Goal: Task Accomplishment & Management: Use online tool/utility

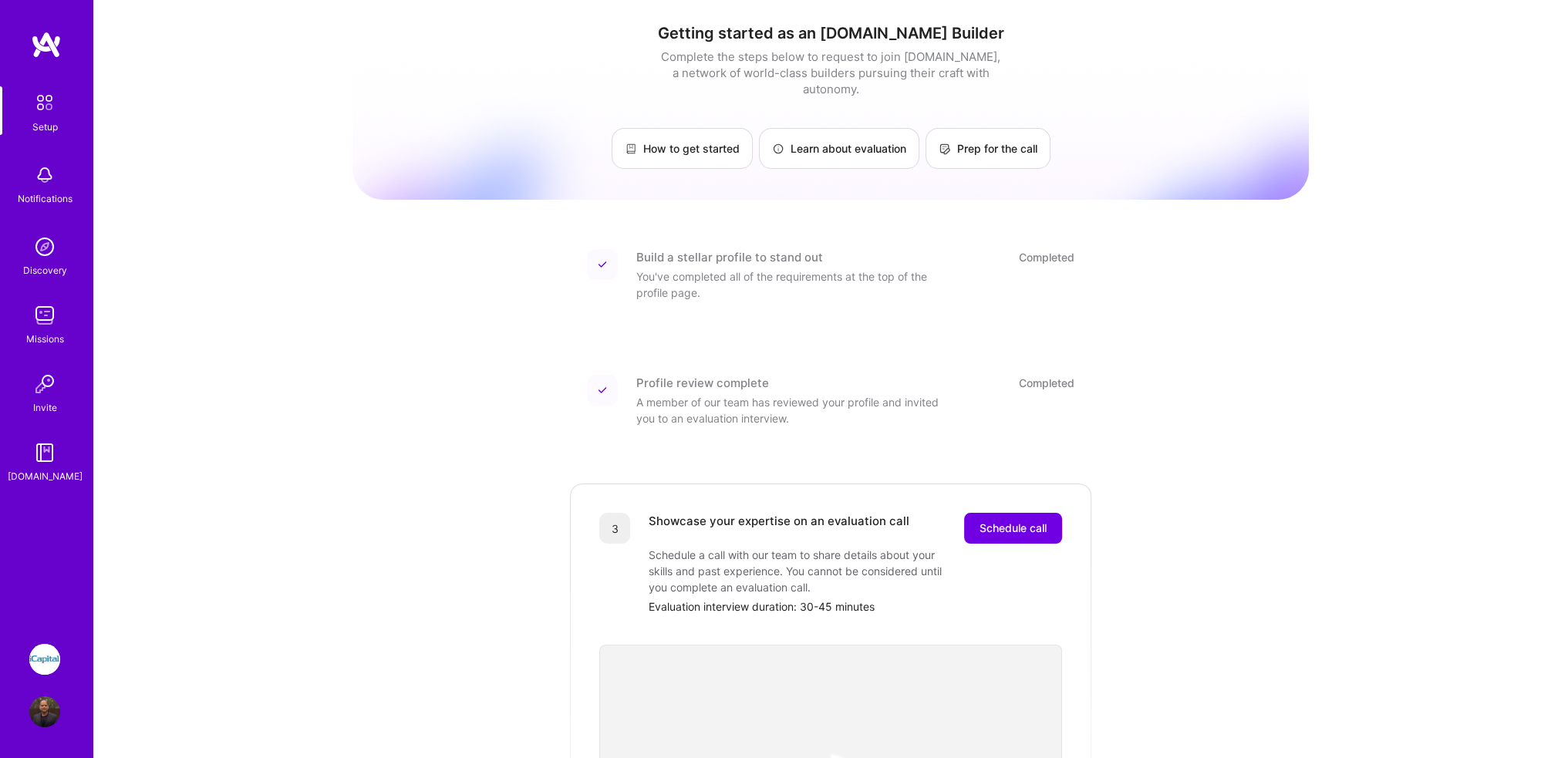
click at [62, 662] on link "iCapital: Building an Alternative Investment Marketplace" at bounding box center [45, 659] width 39 height 31
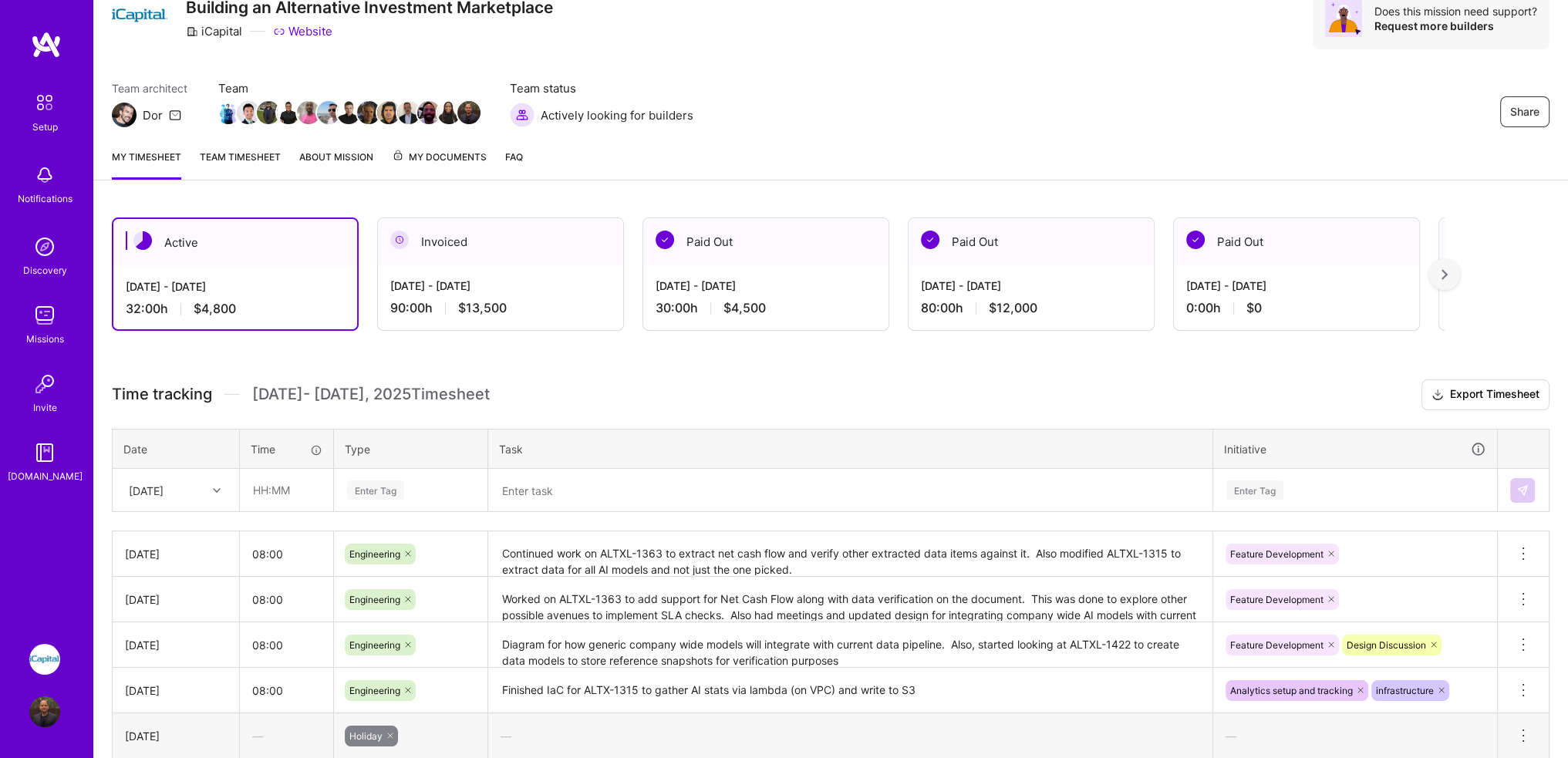
scroll to position [65, 0]
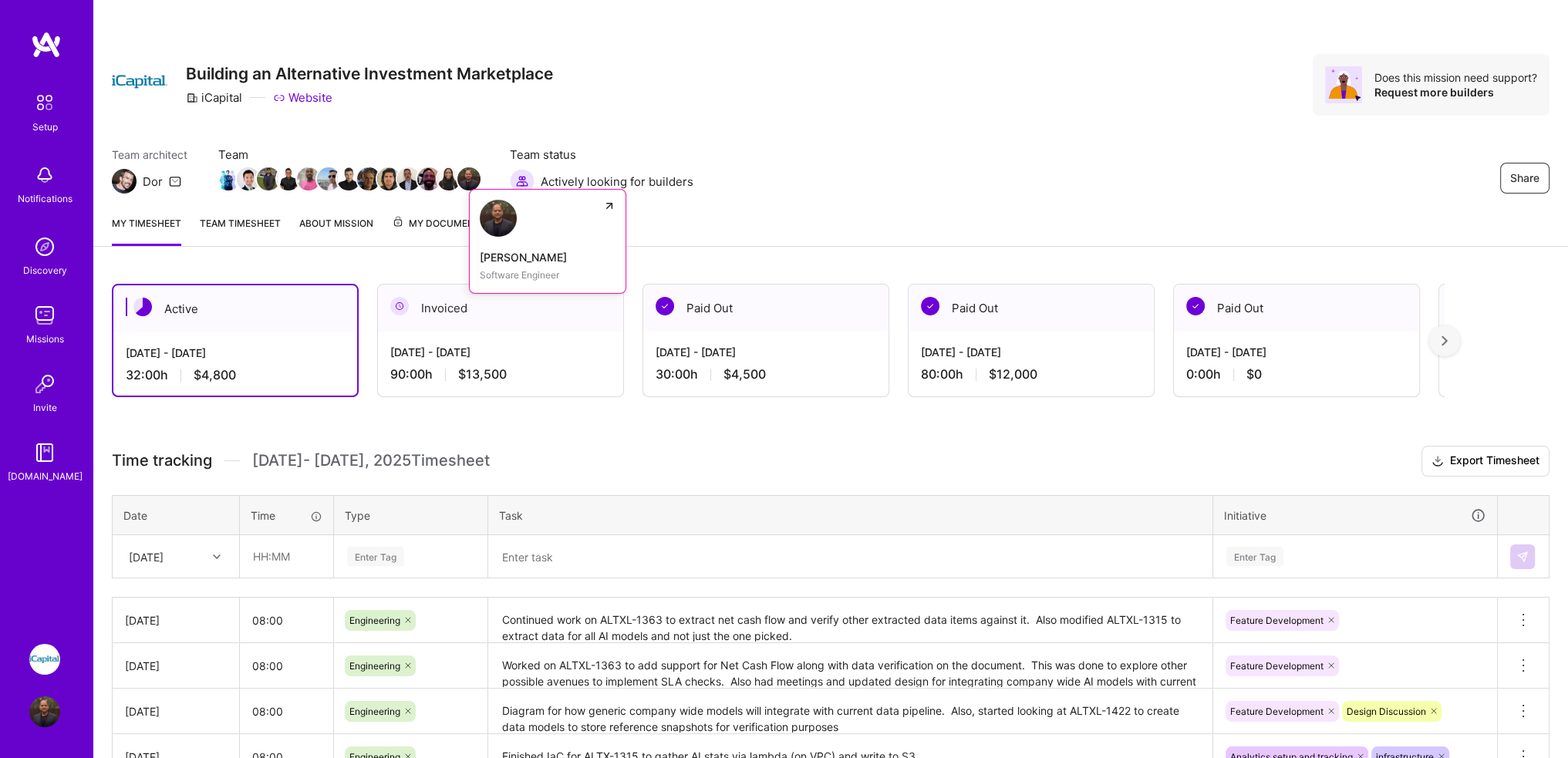
click at [516, 220] on img at bounding box center [498, 218] width 37 height 37
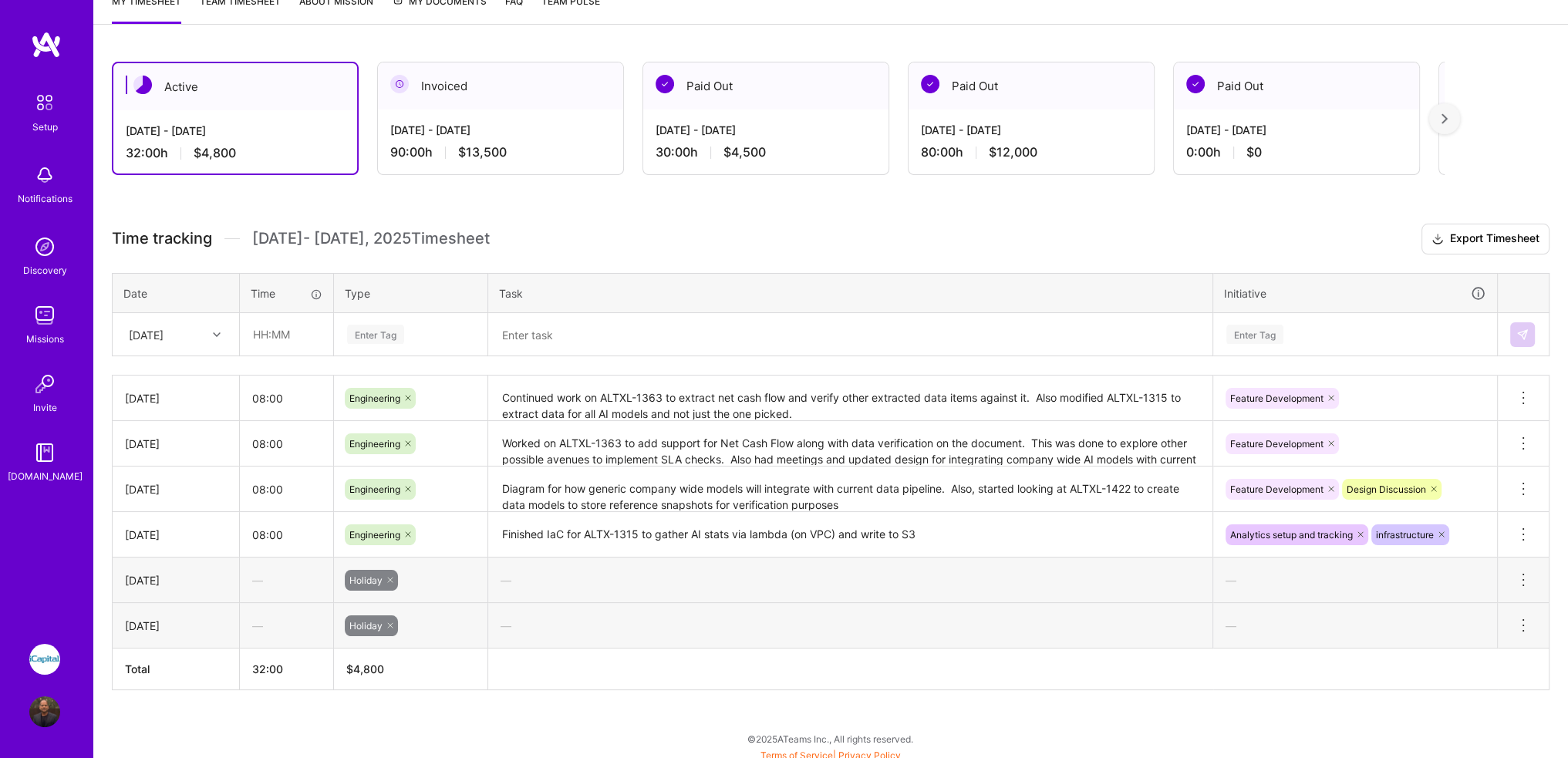
scroll to position [226, 0]
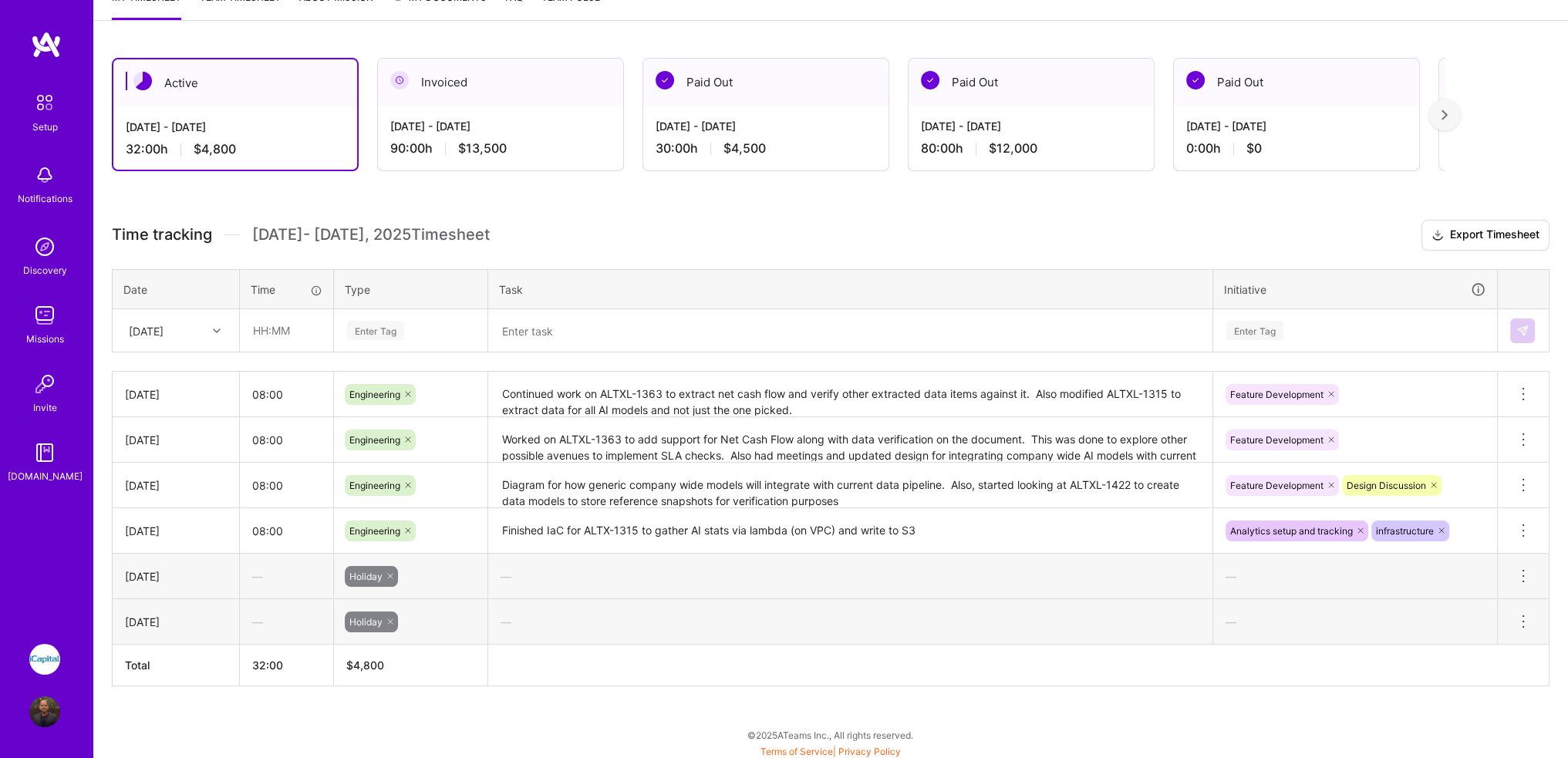
click at [407, 333] on div "Enter Tag" at bounding box center [410, 330] width 130 height 19
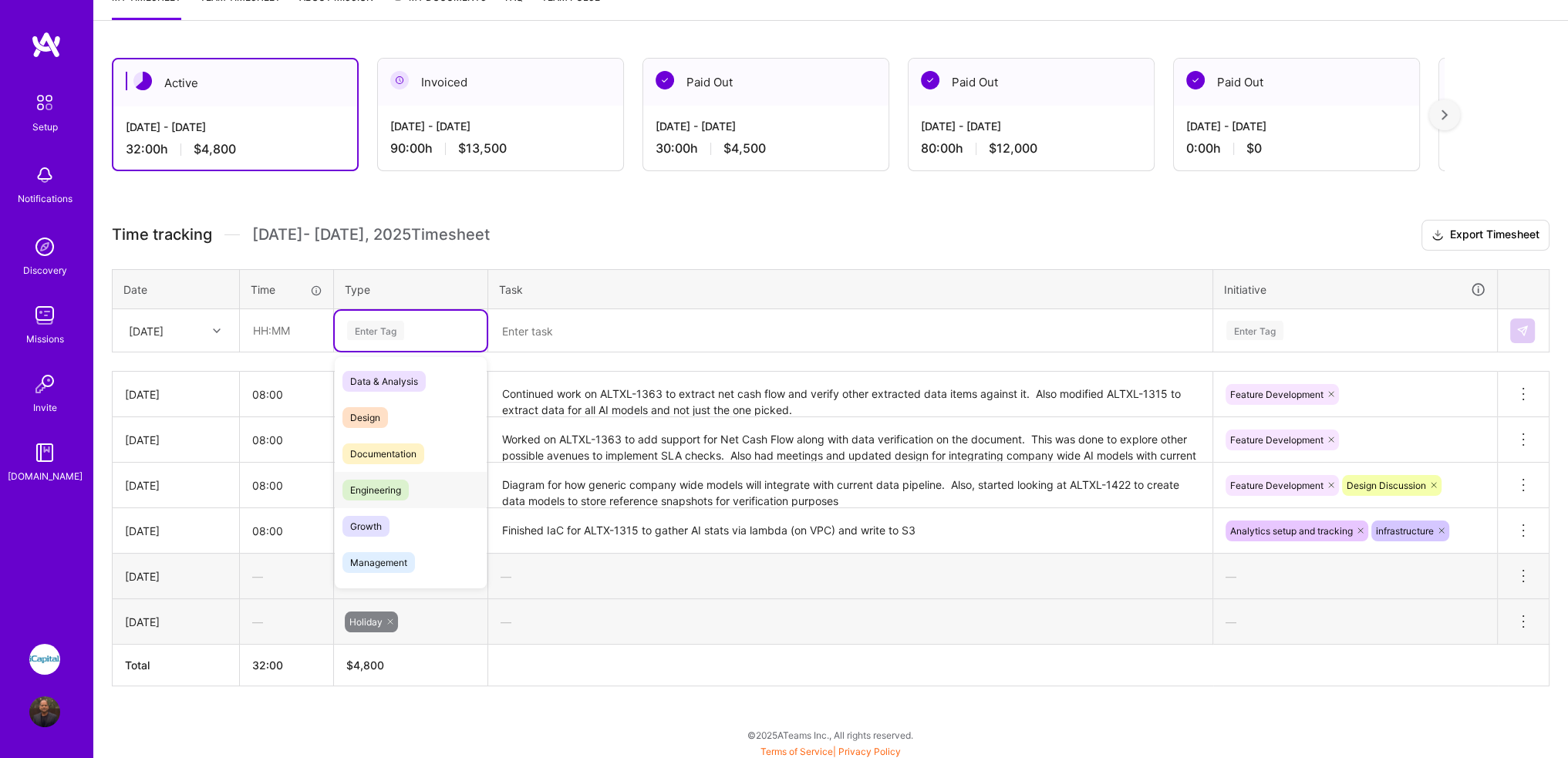
click at [383, 482] on span "Engineering" at bounding box center [376, 490] width 66 height 21
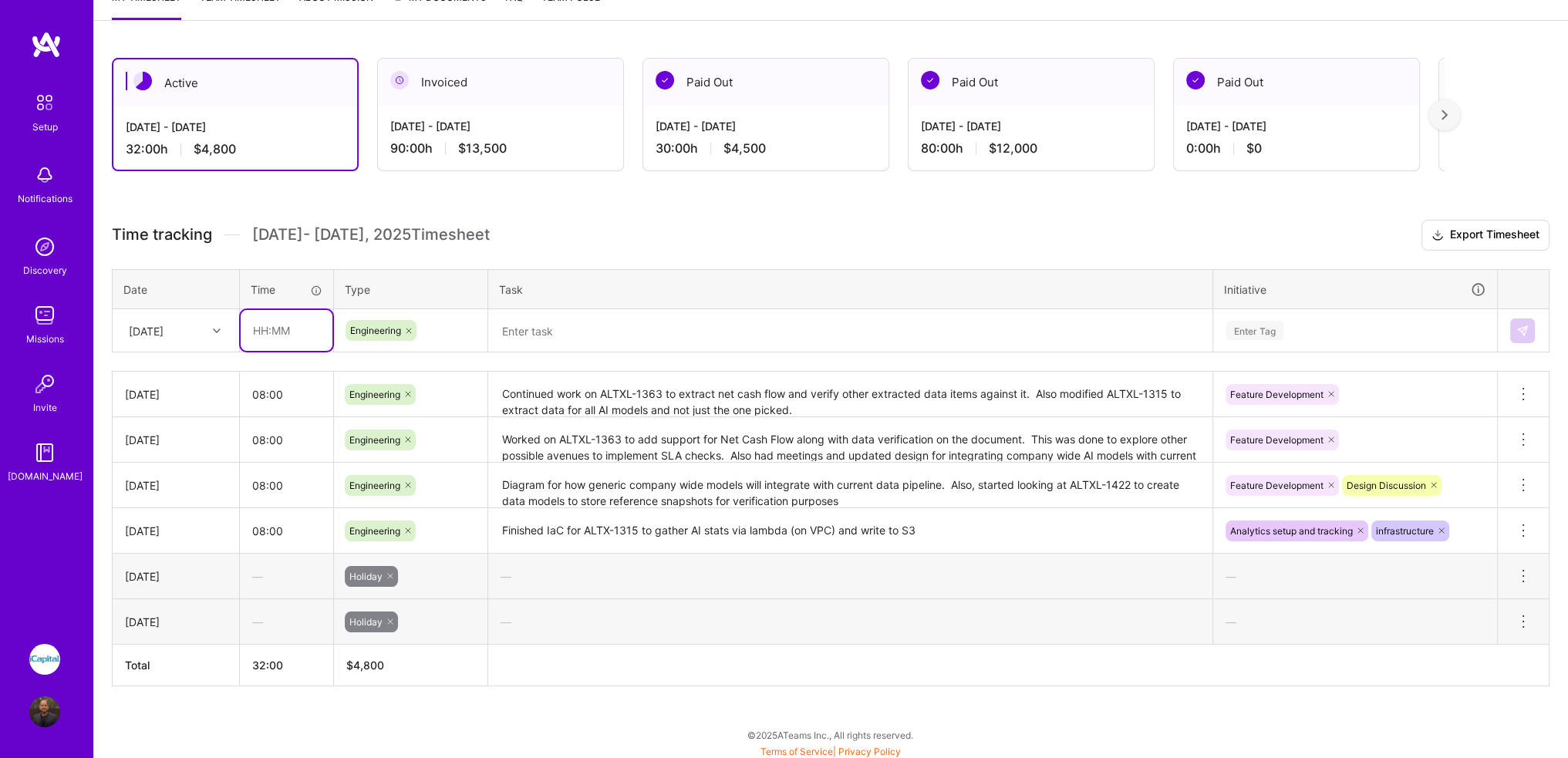
click at [281, 324] on input "text" at bounding box center [286, 330] width 92 height 41
type input "08:00"
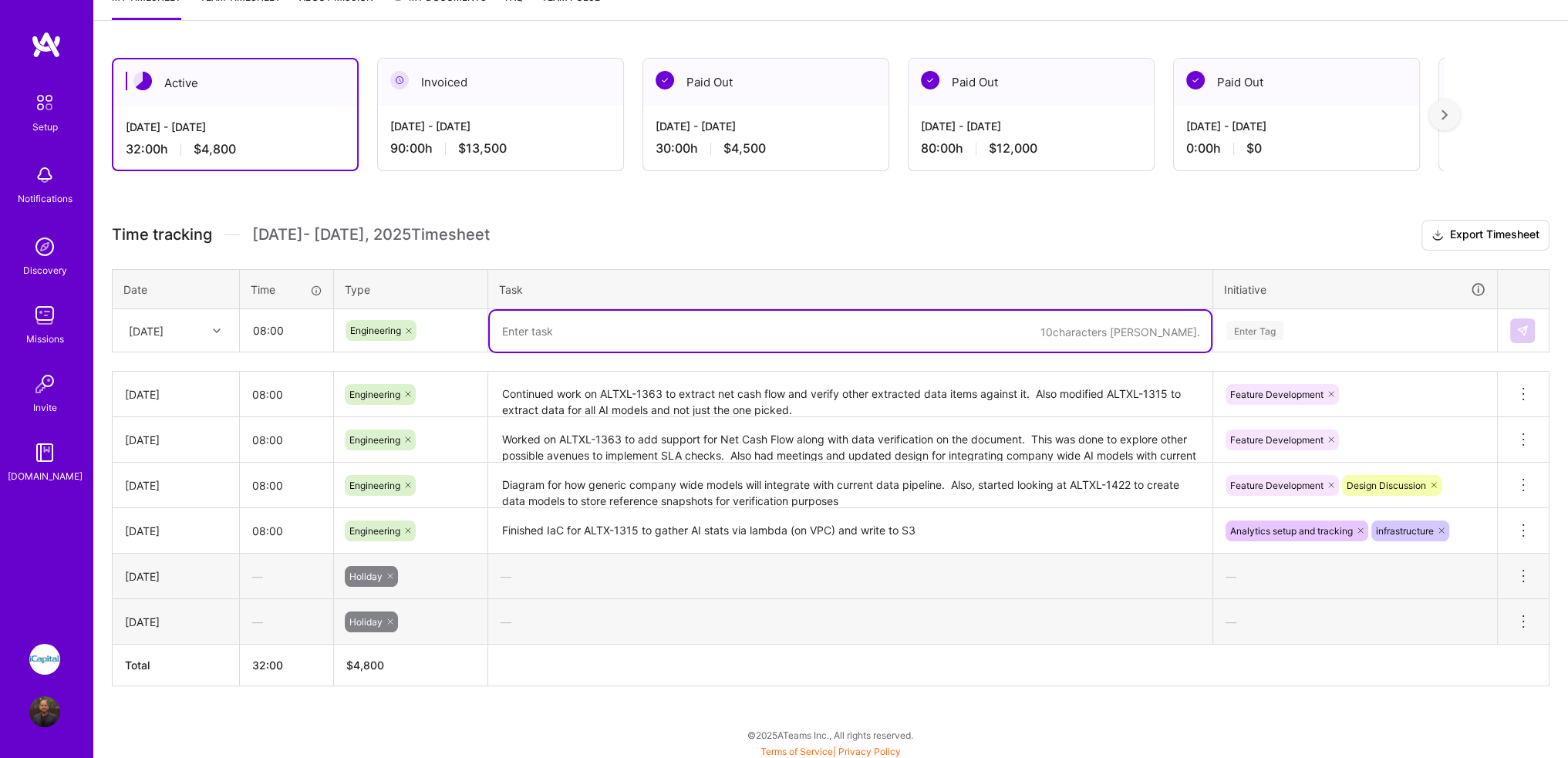
click at [574, 331] on textarea at bounding box center [850, 331] width 721 height 41
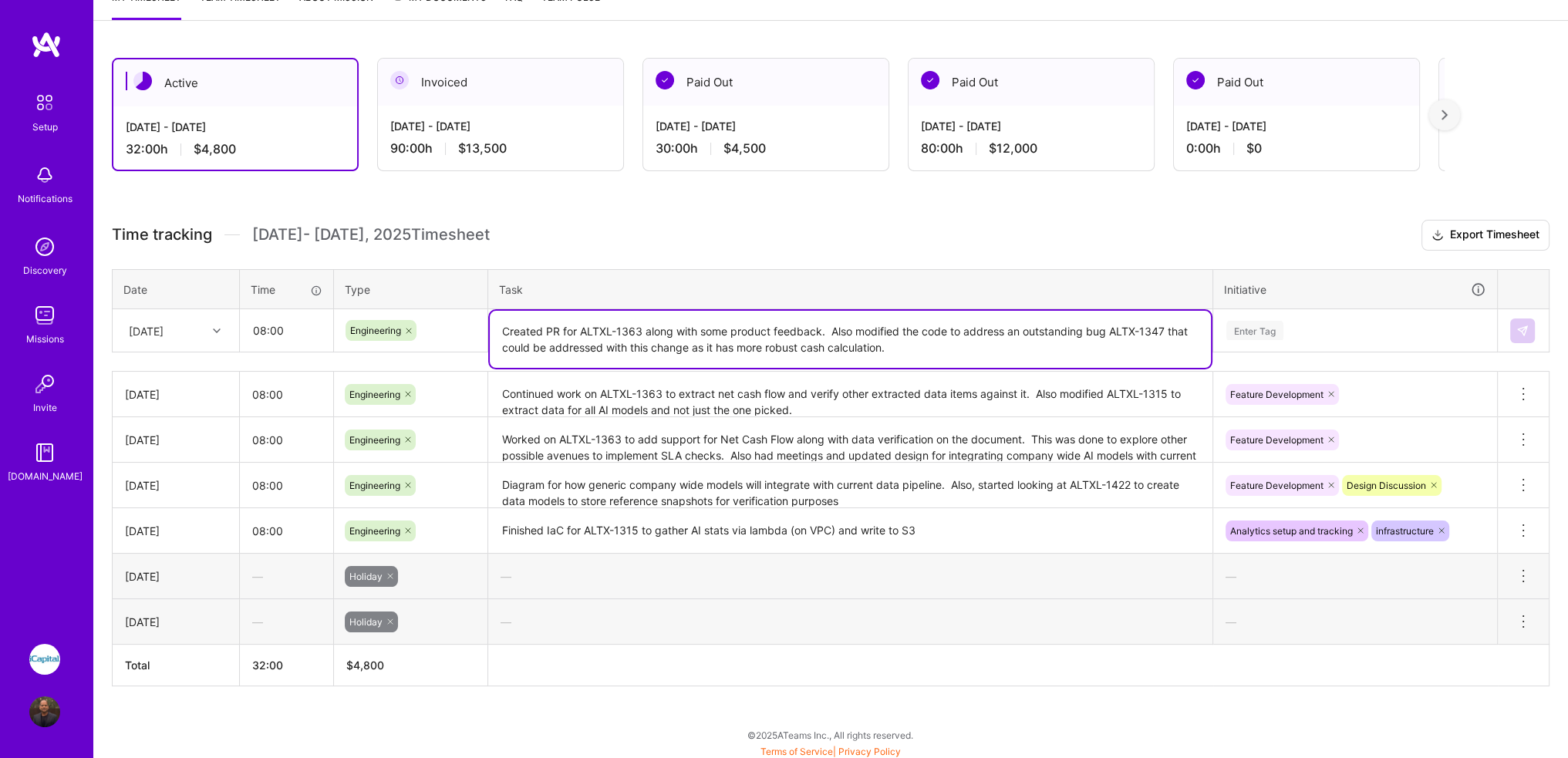
type textarea "Created PR for ALTXL-1363 along with some product feedback. Also modified the c…"
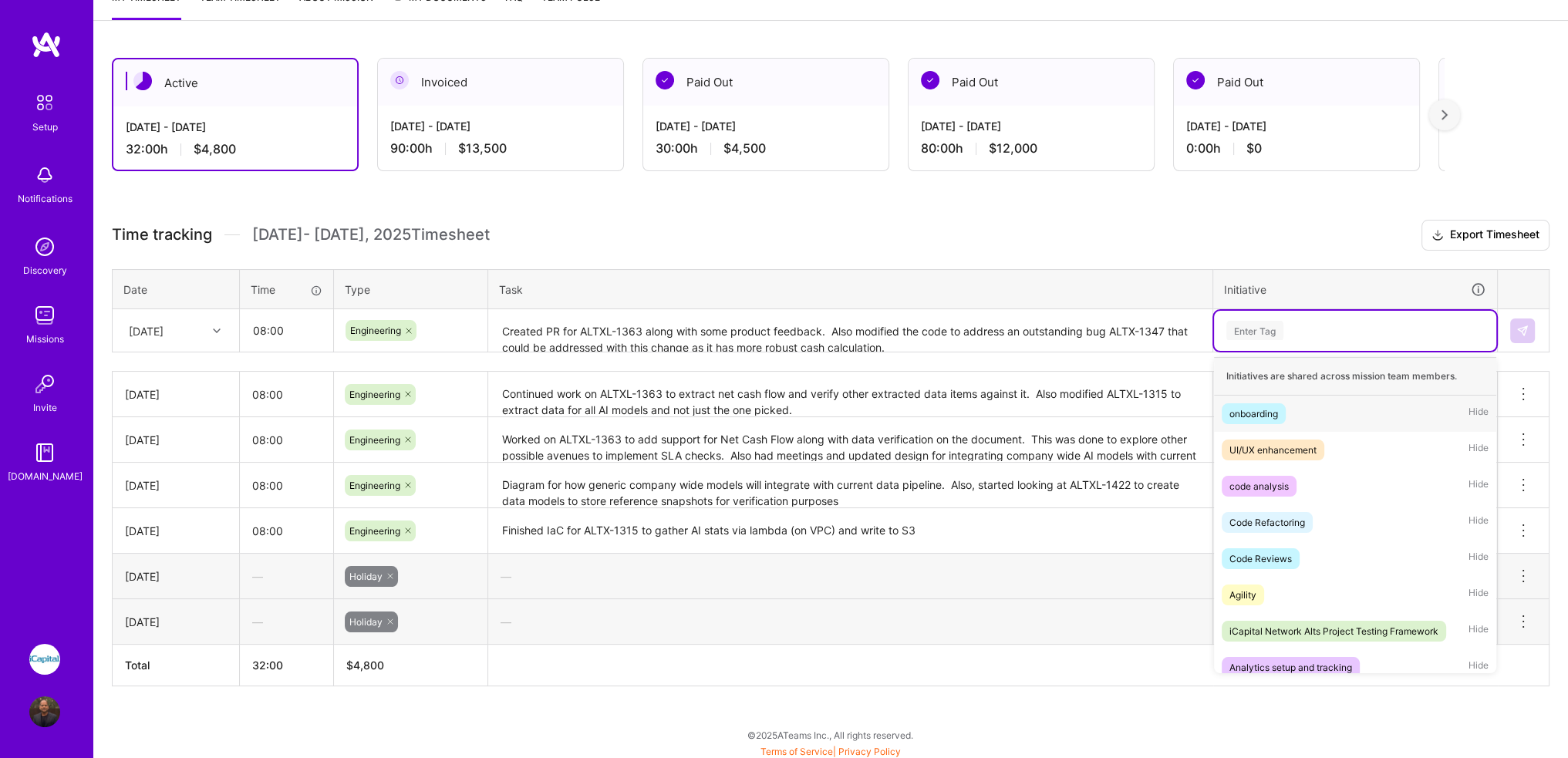
click at [1260, 330] on div "Enter Tag" at bounding box center [1255, 330] width 57 height 24
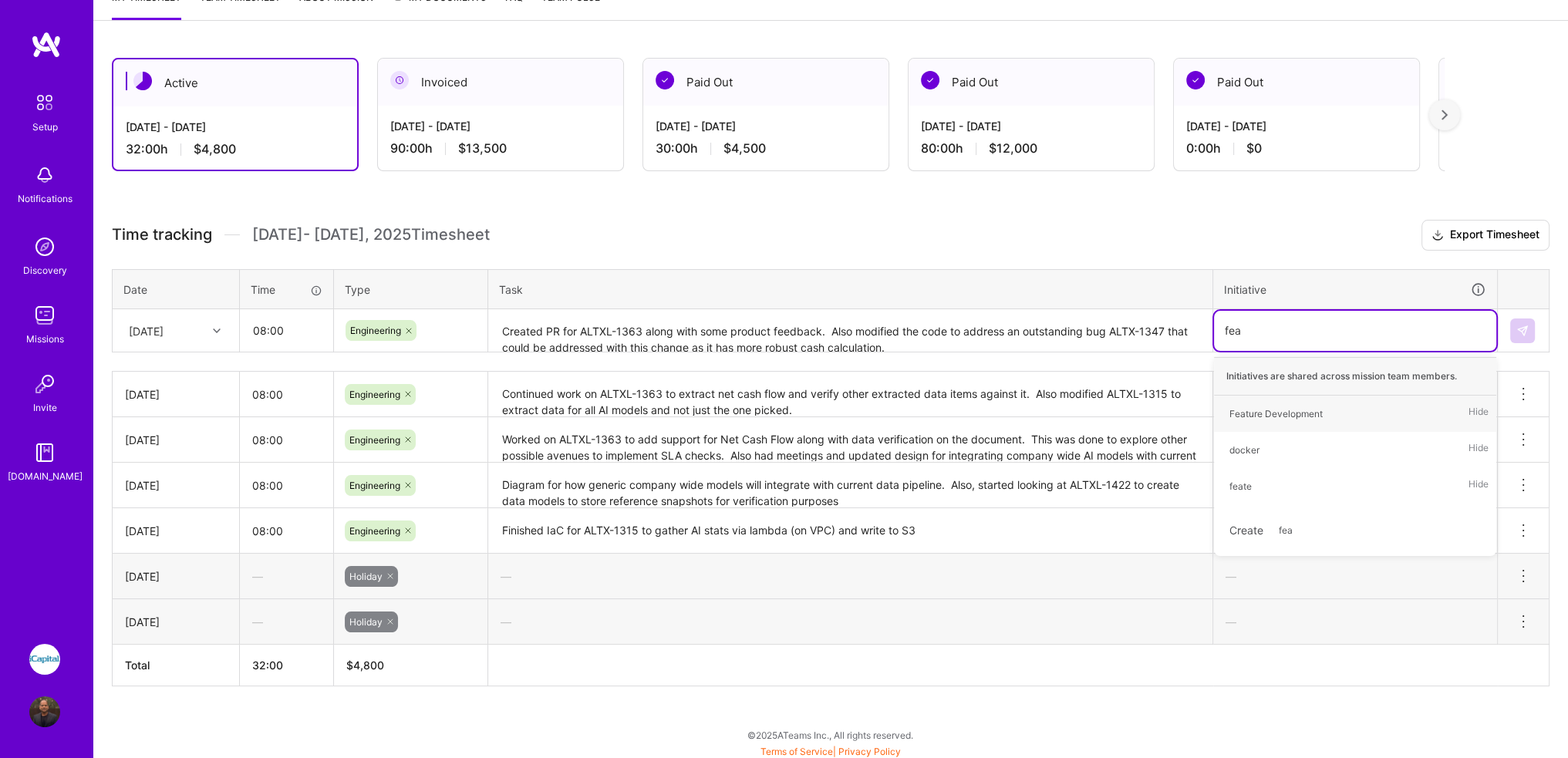
type input "feat"
click at [1265, 406] on div "Feature Development" at bounding box center [1276, 414] width 93 height 16
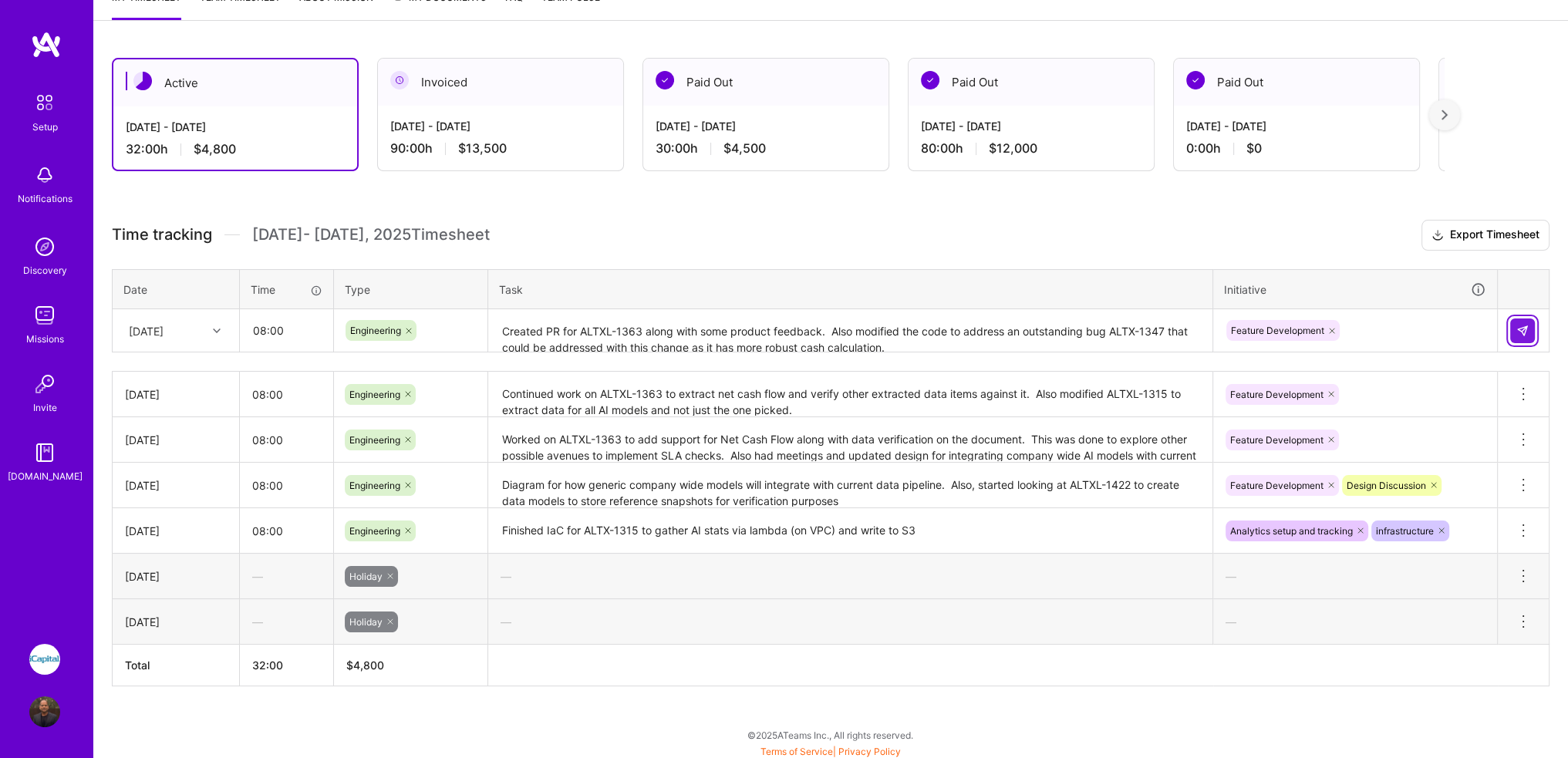
click at [1527, 332] on img at bounding box center [1522, 330] width 12 height 12
